Goal: Find specific page/section: Find specific page/section

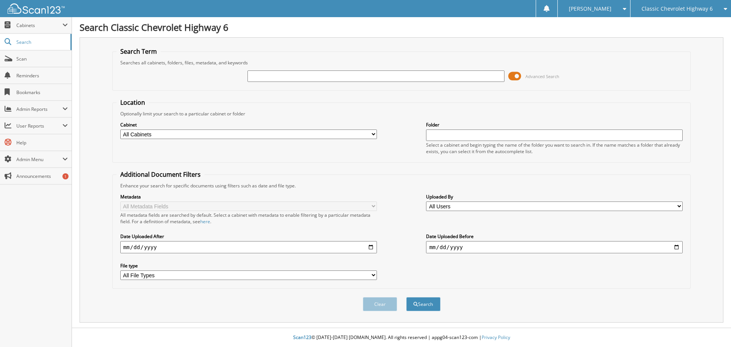
click at [274, 77] on input "text" at bounding box center [376, 75] width 257 height 11
type input "[PERSON_NAME]"
click at [406, 297] on button "Search" at bounding box center [423, 304] width 34 height 14
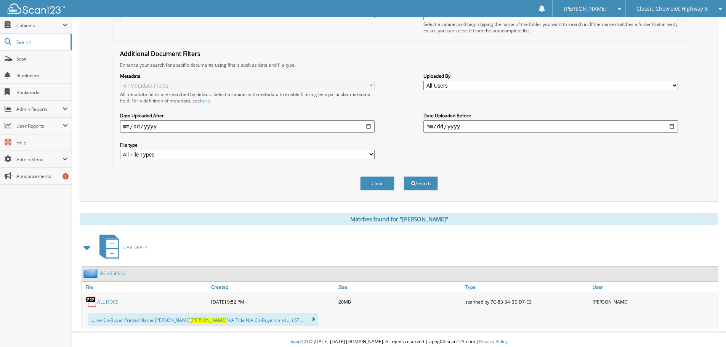
scroll to position [125, 0]
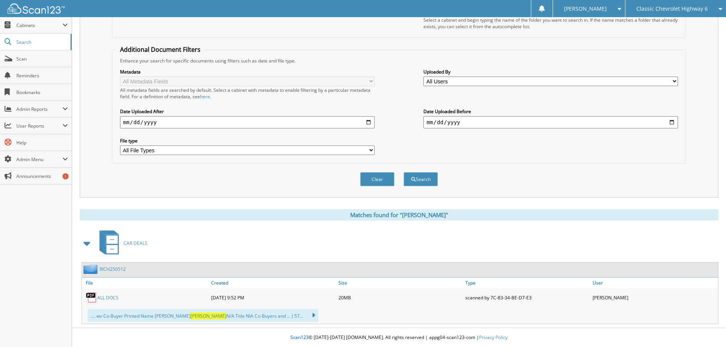
click at [121, 272] on link "RICH250512" at bounding box center [112, 269] width 26 height 6
